Goal: Find specific page/section: Find specific page/section

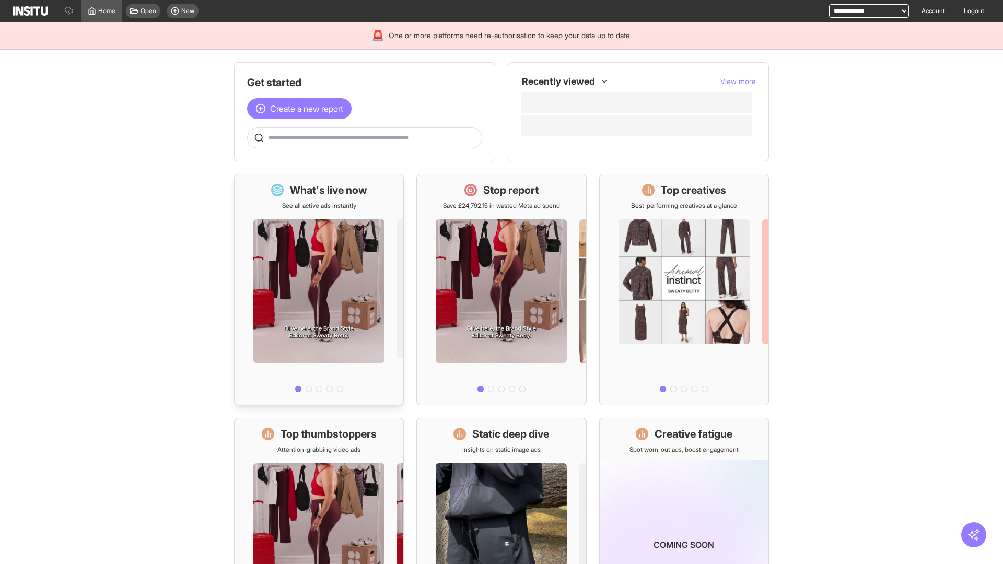
click at [319, 290] on div at bounding box center [319, 303] width 169 height 187
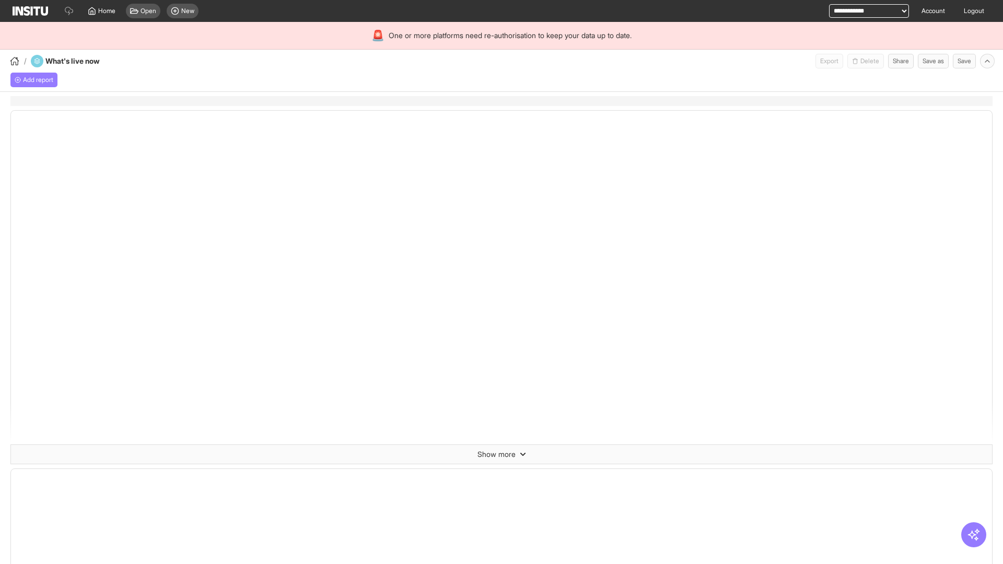
select select "**"
